Goal: Task Accomplishment & Management: Use online tool/utility

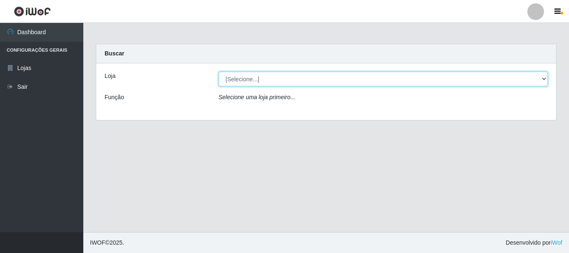
click at [245, 76] on select "[Selecione...] Hiper Queiroz - [GEOGRAPHIC_DATA]" at bounding box center [383, 79] width 329 height 15
select select "514"
click at [219, 72] on select "[Selecione...] Hiper Queiroz - [GEOGRAPHIC_DATA]" at bounding box center [383, 79] width 329 height 15
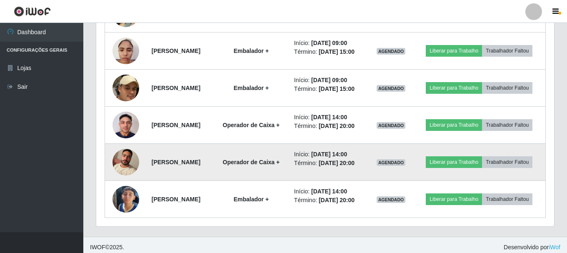
scroll to position [500, 0]
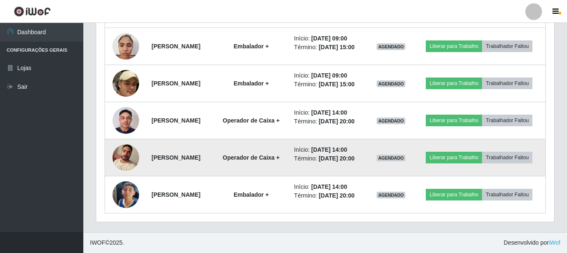
click at [122, 175] on img at bounding box center [125, 157] width 27 height 35
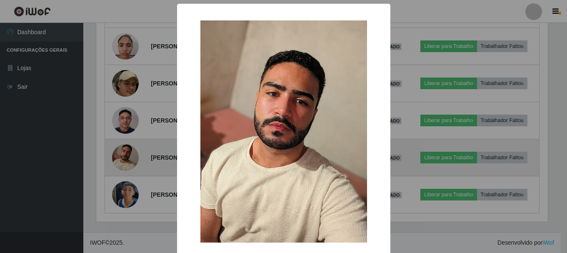
scroll to position [173, 454]
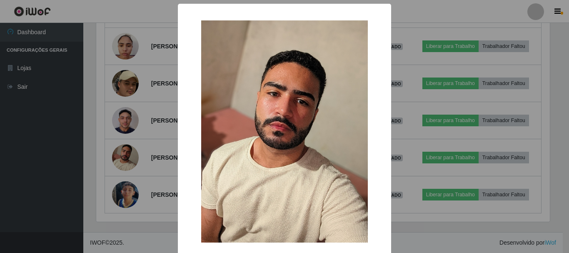
click at [320, 160] on img at bounding box center [284, 131] width 167 height 222
click at [404, 110] on div "× OK Cancel" at bounding box center [284, 126] width 569 height 253
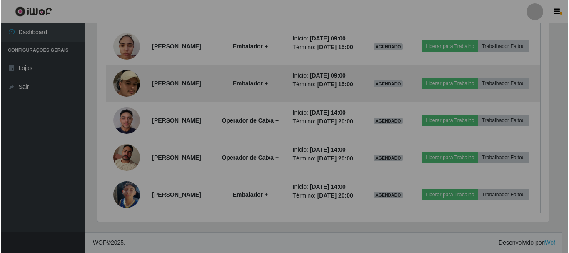
scroll to position [173, 458]
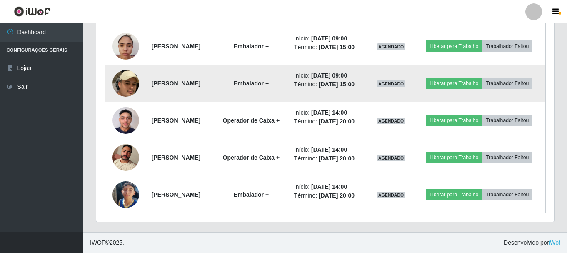
click at [123, 107] on img at bounding box center [125, 83] width 27 height 69
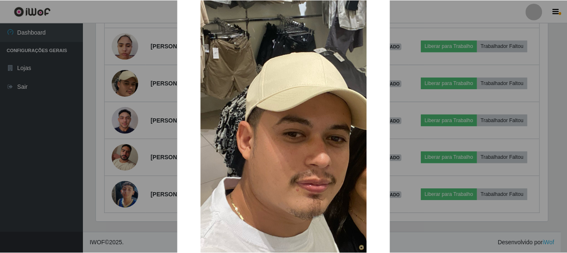
scroll to position [125, 0]
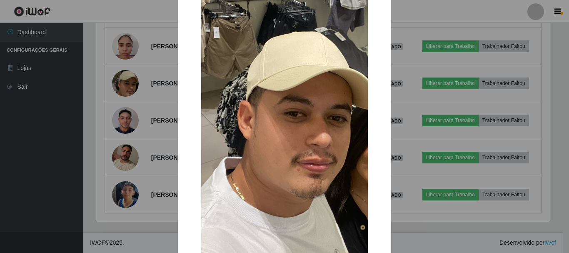
click at [436, 131] on div "× OK Cancel" at bounding box center [284, 126] width 569 height 253
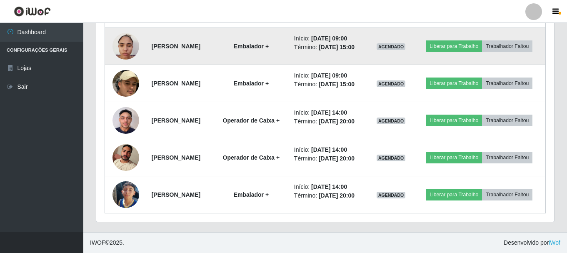
scroll to position [542, 0]
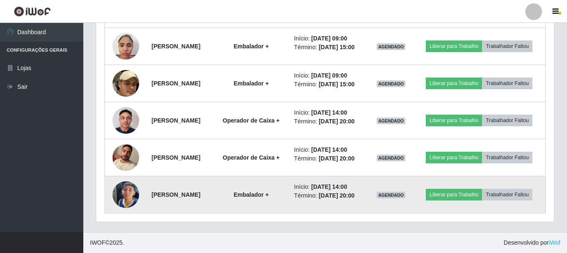
click at [122, 190] on img at bounding box center [125, 194] width 27 height 47
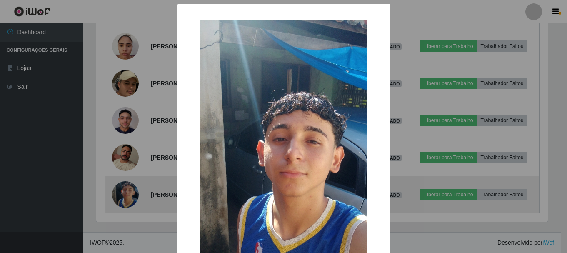
scroll to position [173, 454]
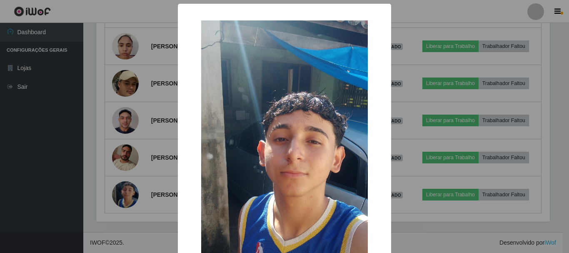
click at [417, 131] on div "× OK Cancel" at bounding box center [284, 126] width 569 height 253
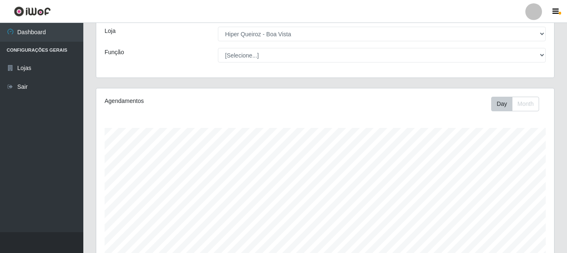
scroll to position [0, 0]
